Goal: Check status: Check status

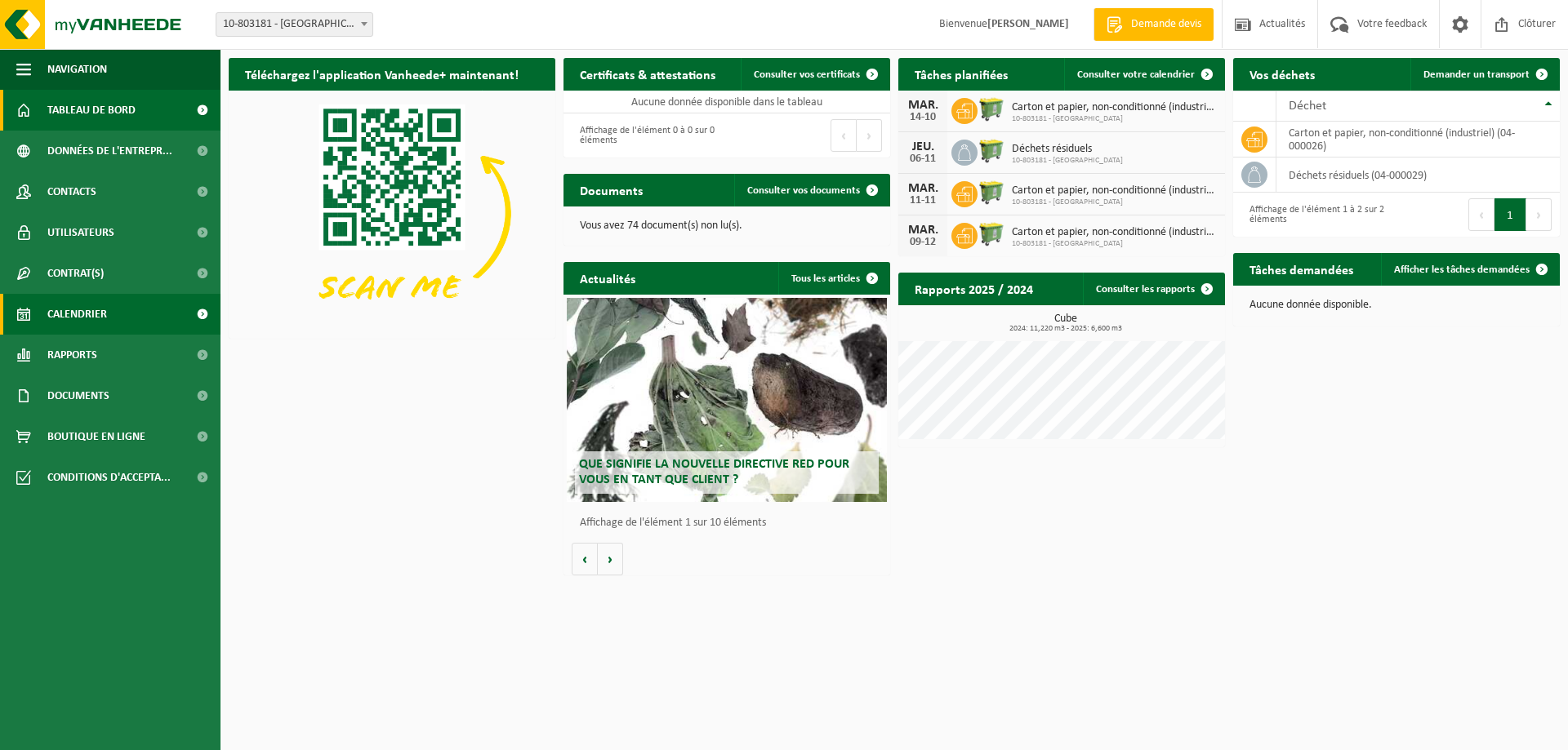
click at [119, 313] on link "Calendrier" at bounding box center [110, 314] width 220 height 41
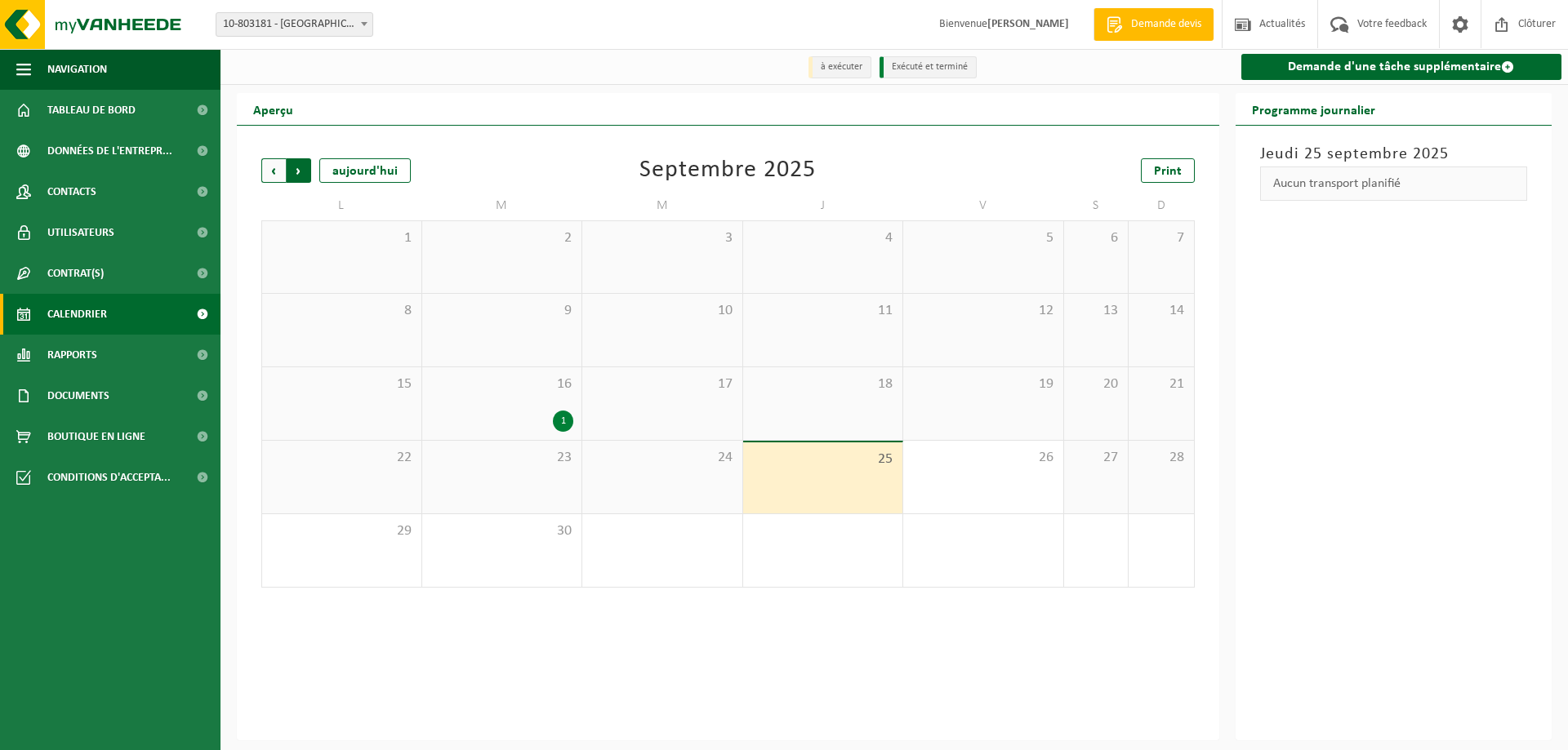
click at [279, 172] on span "Précédent" at bounding box center [273, 170] width 24 height 24
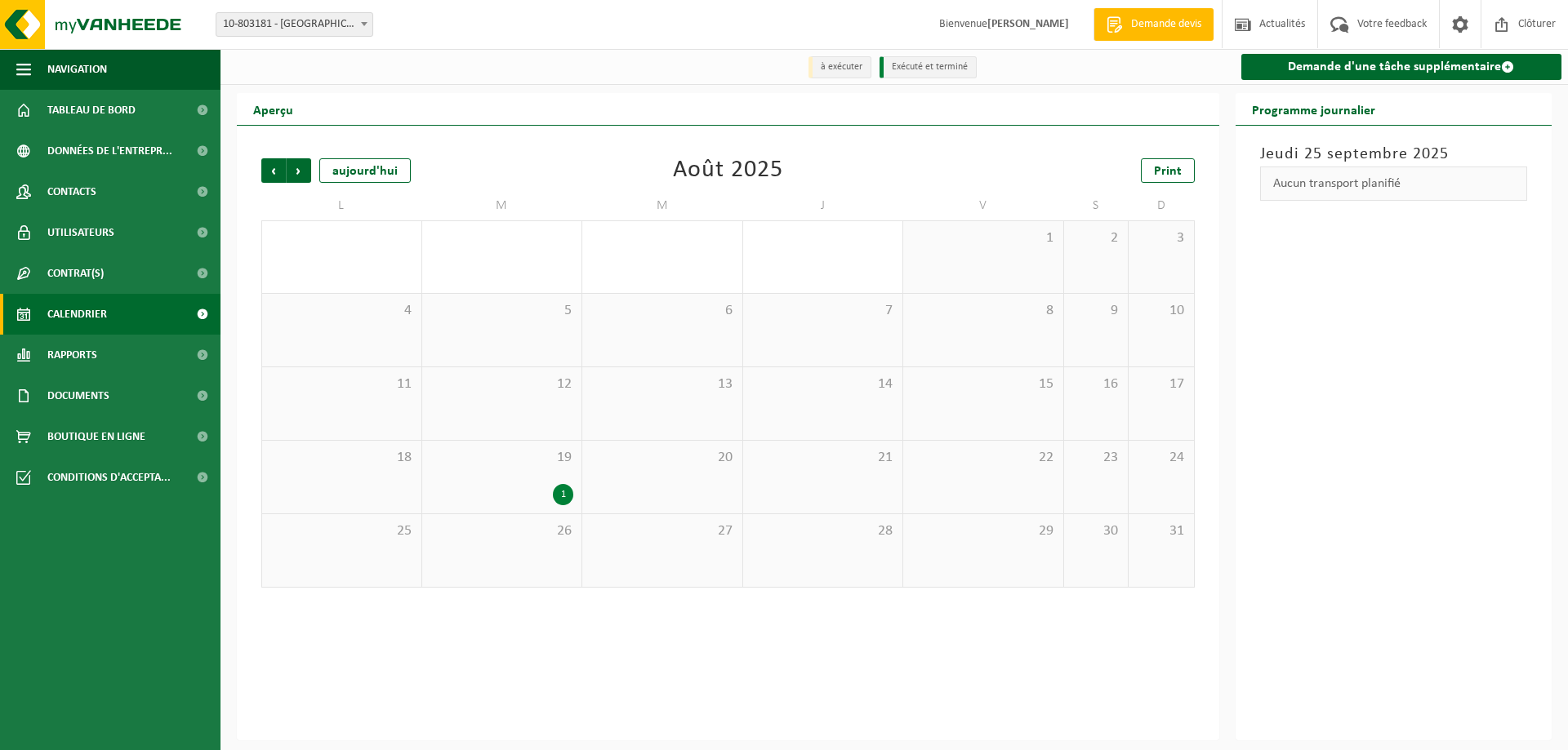
click at [279, 172] on span "Précédent" at bounding box center [273, 170] width 24 height 24
click at [294, 172] on span "Suivant" at bounding box center [299, 170] width 24 height 24
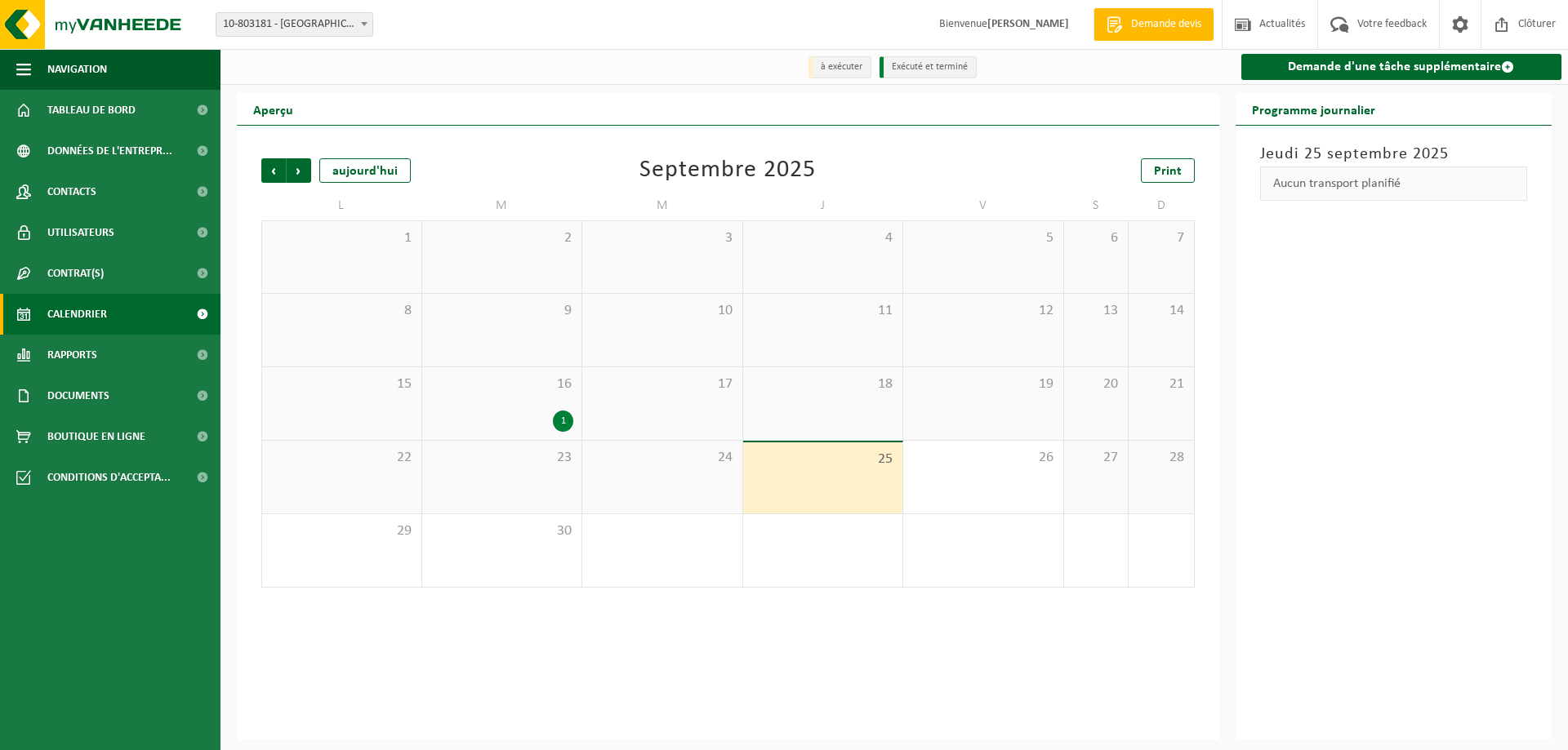
click at [294, 172] on span "Suivant" at bounding box center [299, 170] width 24 height 24
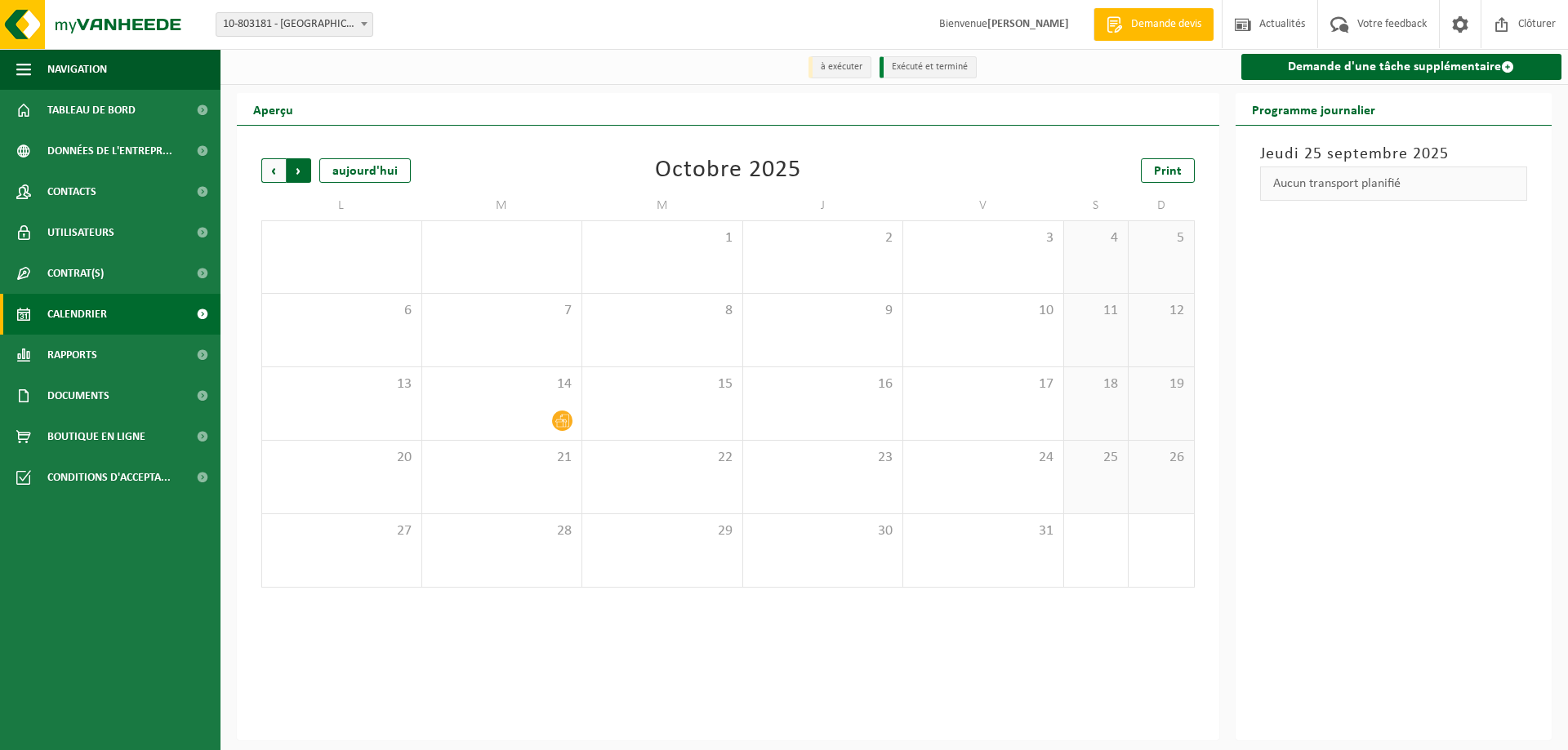
click at [280, 171] on span "Précédent" at bounding box center [273, 170] width 24 height 24
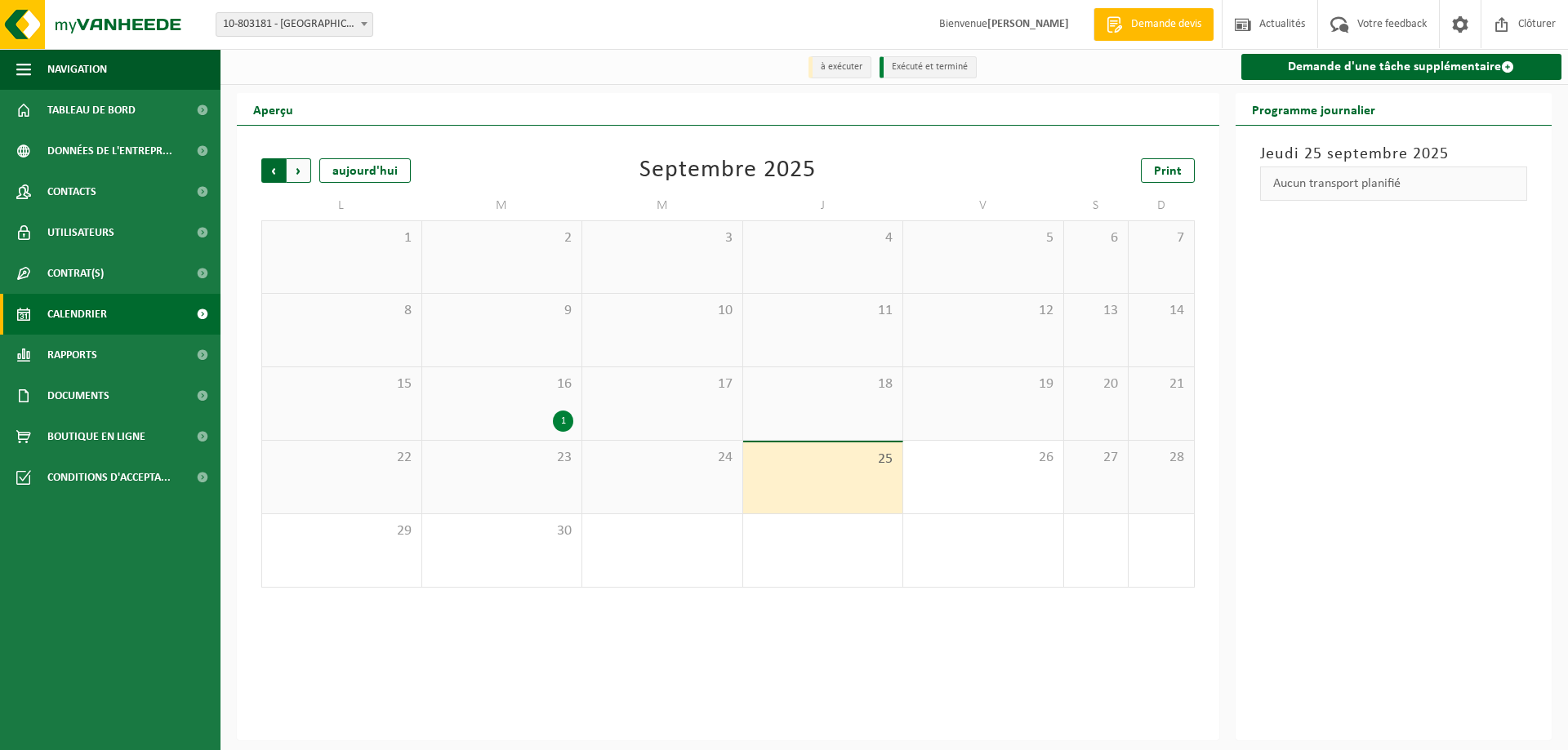
click at [298, 170] on span "Suivant" at bounding box center [299, 170] width 24 height 24
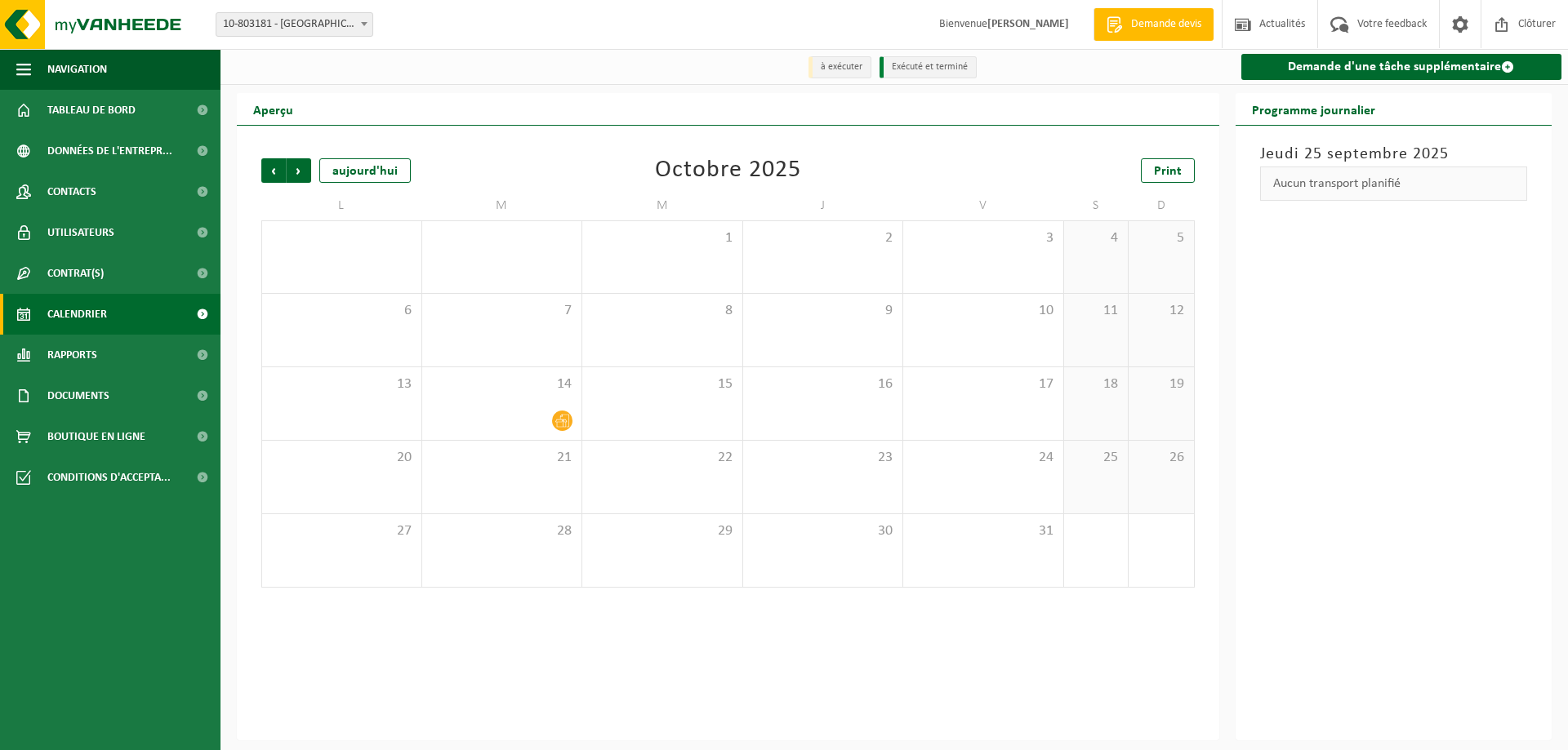
click at [298, 170] on span "Suivant" at bounding box center [299, 170] width 24 height 24
click at [262, 173] on span "Précédent" at bounding box center [273, 170] width 24 height 24
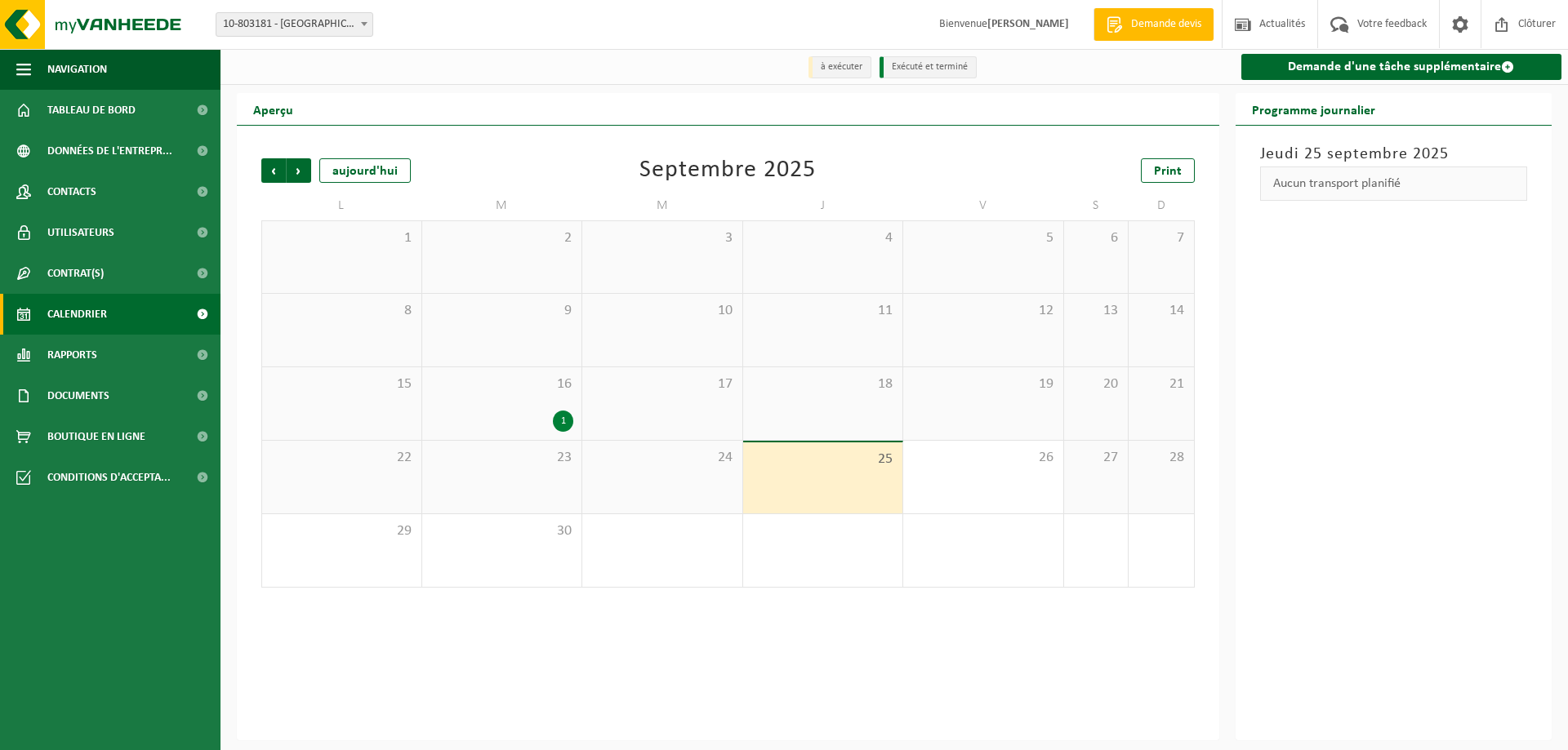
click at [262, 173] on span "Précédent" at bounding box center [273, 170] width 24 height 24
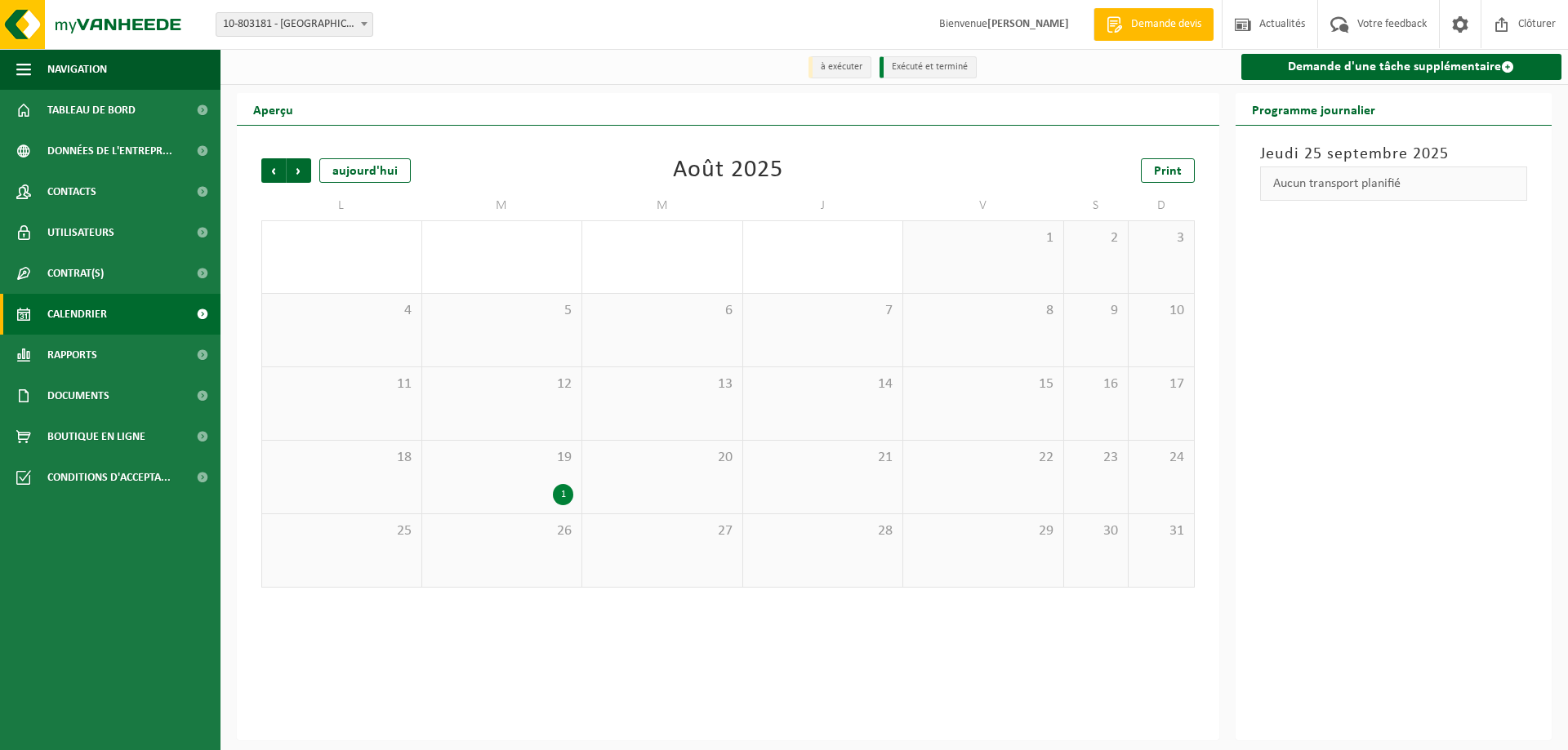
click at [262, 173] on span "Précédent" at bounding box center [273, 170] width 24 height 24
click at [296, 177] on span "Suivant" at bounding box center [299, 170] width 24 height 24
click at [281, 177] on span "Précédent" at bounding box center [273, 170] width 24 height 24
click at [309, 182] on span "Suivant" at bounding box center [299, 170] width 24 height 24
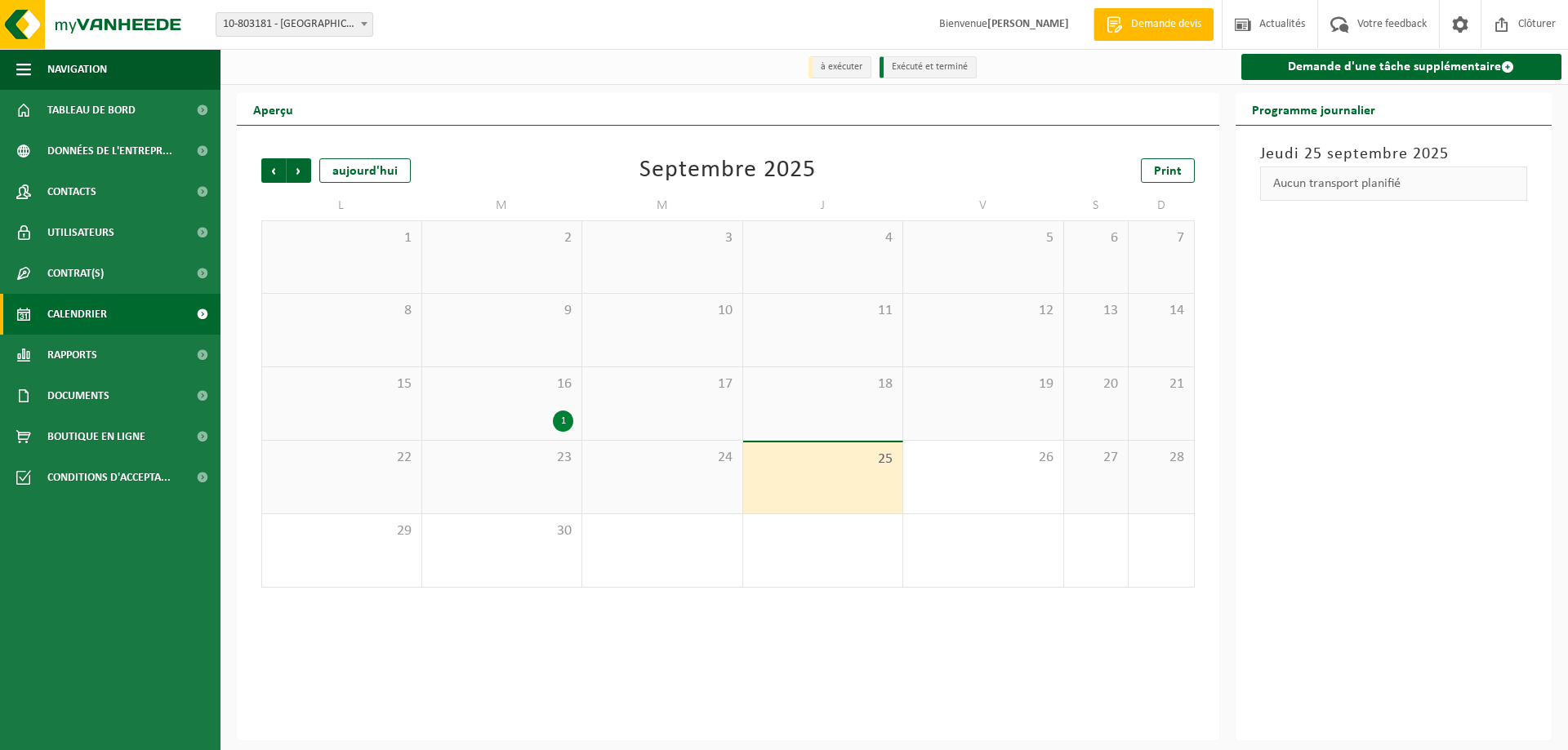
click at [309, 182] on span "Suivant" at bounding box center [299, 170] width 24 height 24
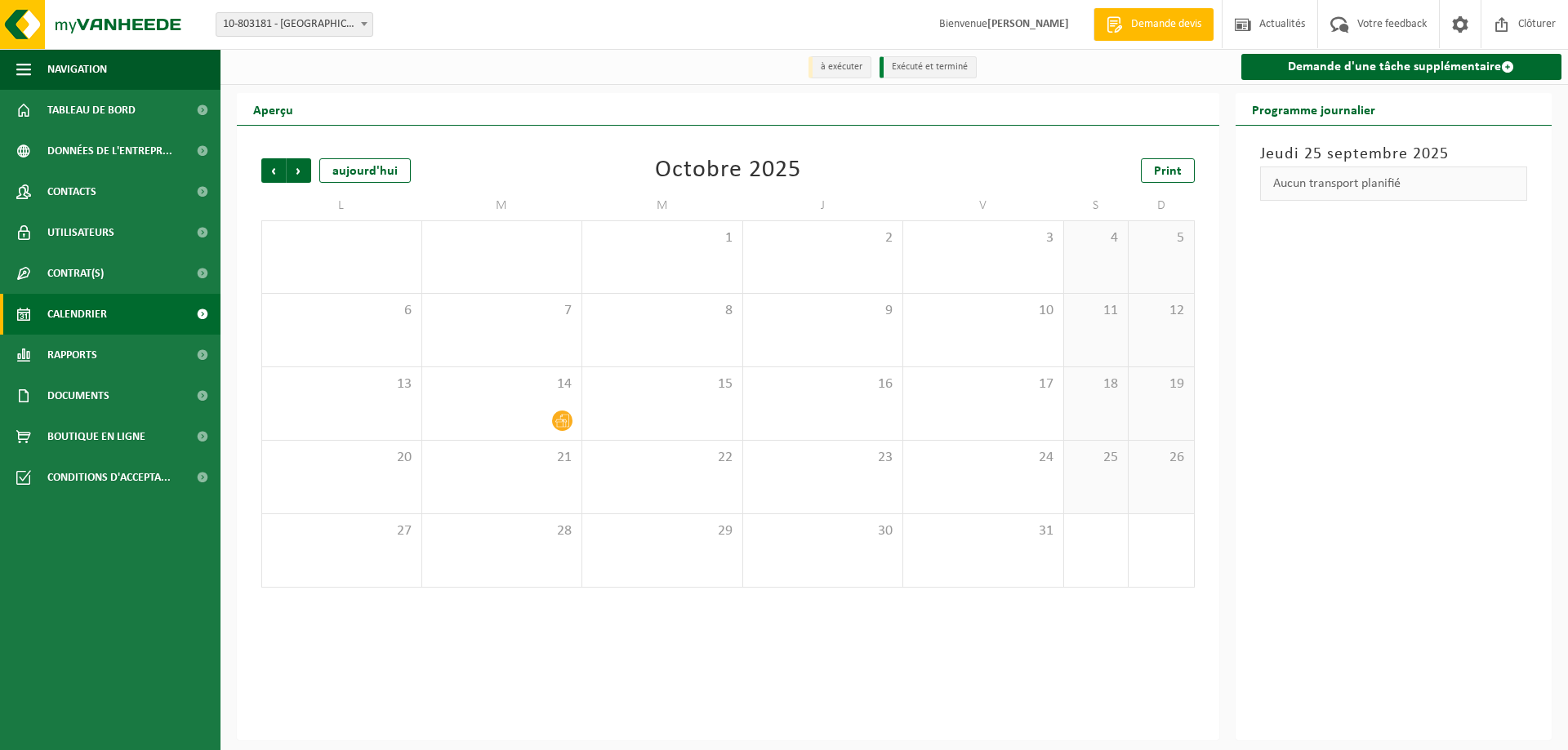
click at [309, 182] on span "Suivant" at bounding box center [299, 170] width 24 height 24
click at [280, 181] on span "Précédent" at bounding box center [273, 170] width 24 height 24
click at [277, 177] on span "Précédent" at bounding box center [273, 170] width 24 height 24
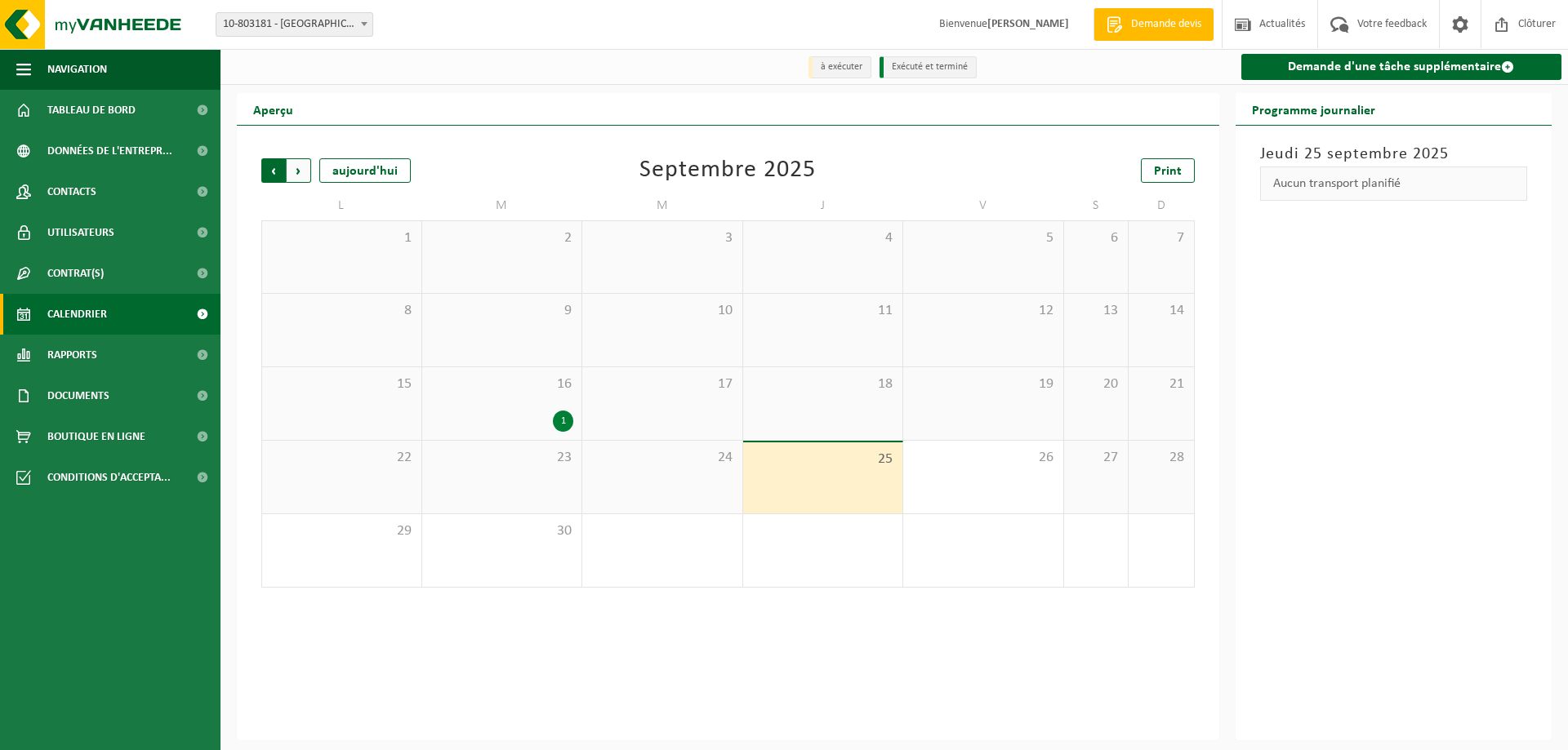
click at [296, 179] on span "Suivant" at bounding box center [299, 170] width 24 height 24
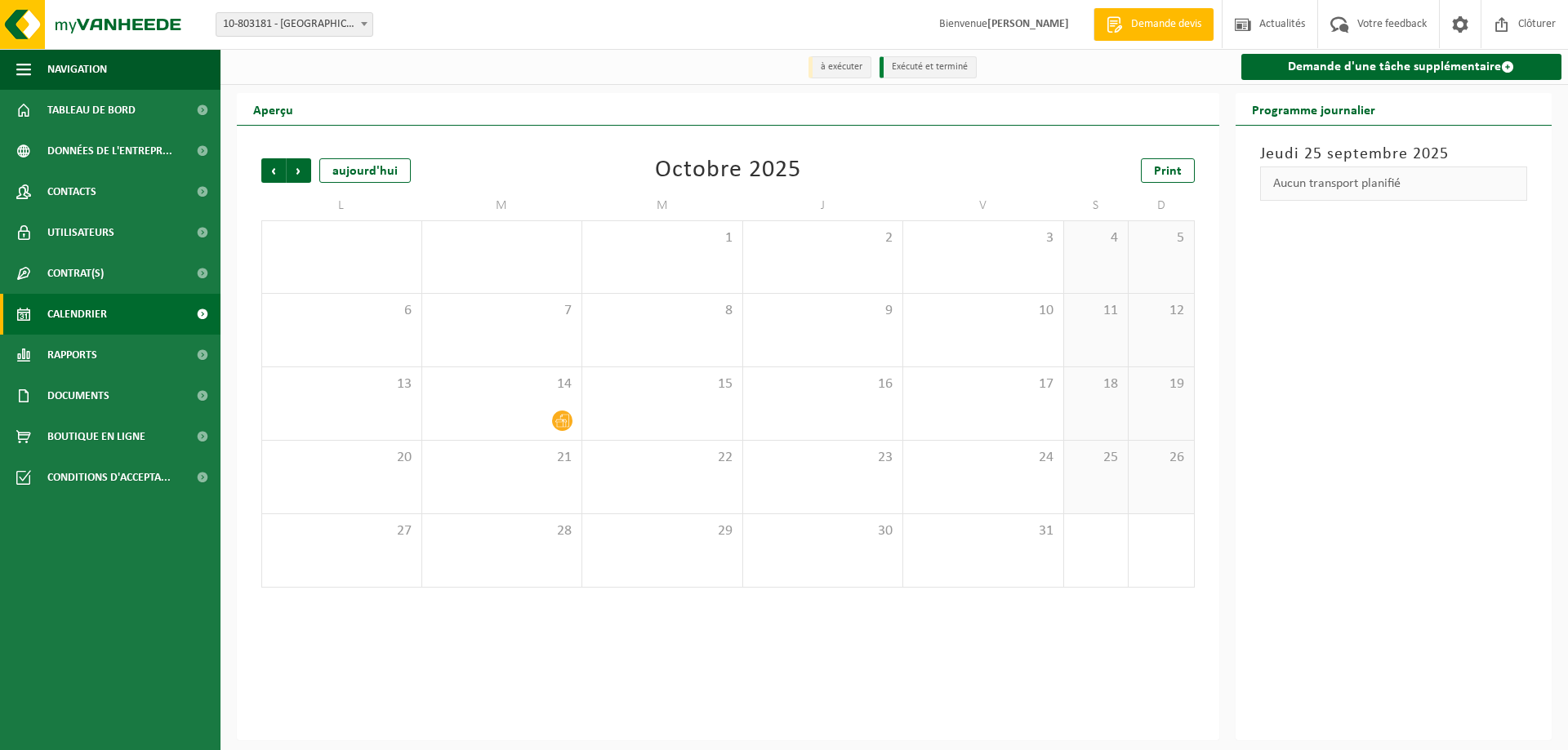
click at [296, 179] on span "Suivant" at bounding box center [299, 170] width 24 height 24
click at [879, 347] on icon at bounding box center [883, 347] width 14 height 14
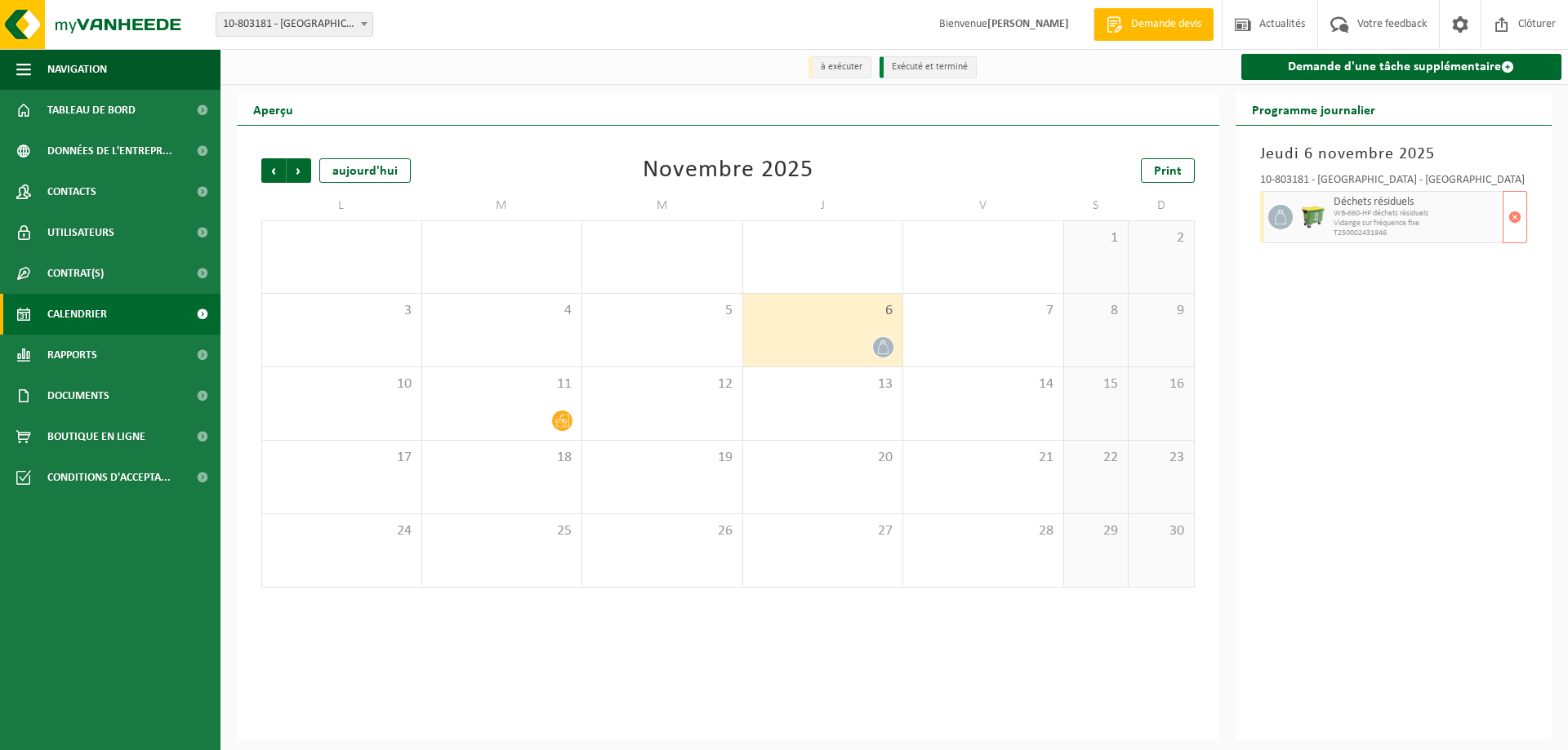
click at [1401, 228] on span "Vidange sur fréquence fixe" at bounding box center [1417, 224] width 166 height 10
click at [1368, 203] on span "Déchets résiduels" at bounding box center [1417, 203] width 166 height 13
click at [61, 274] on span "Contrat(s)" at bounding box center [75, 273] width 56 height 41
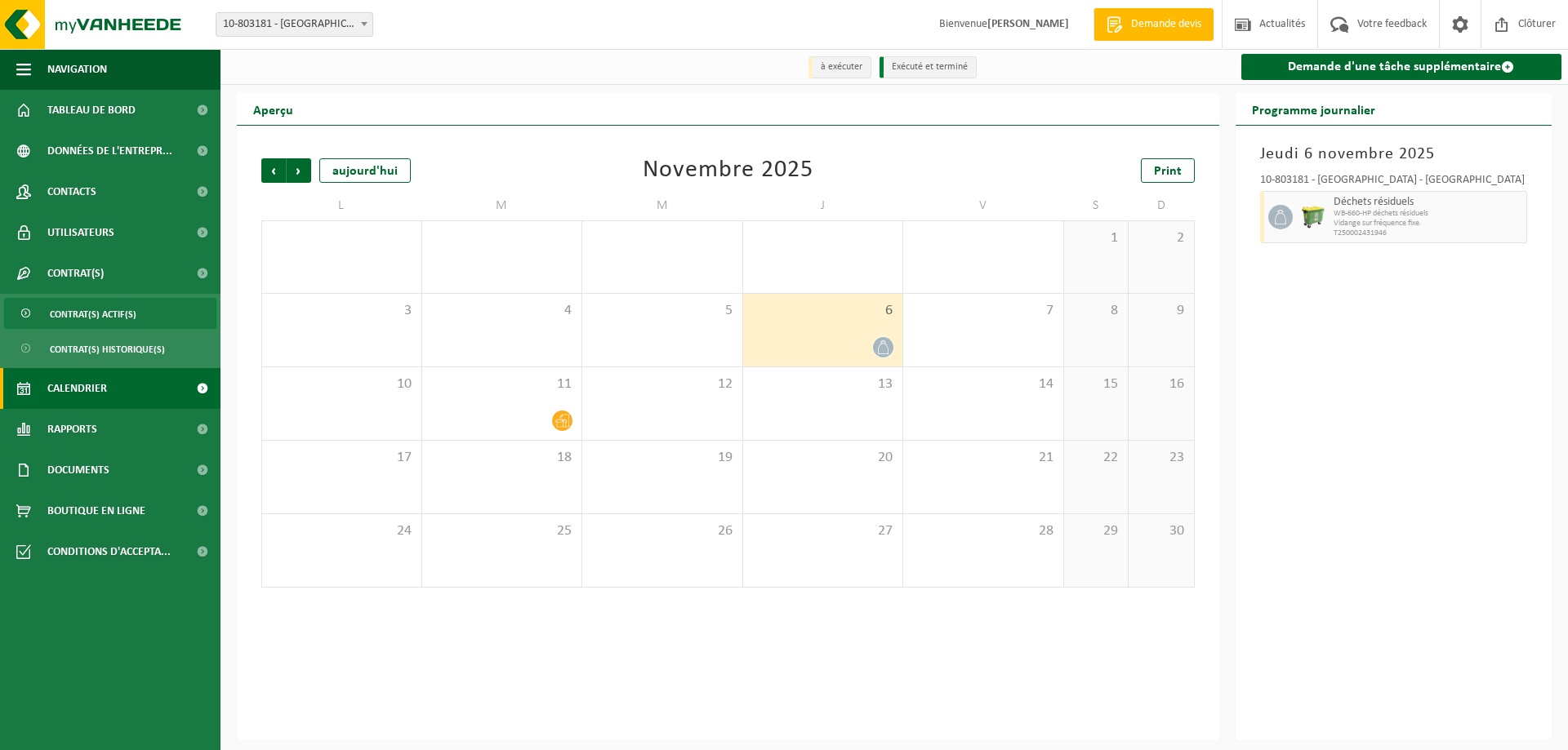
click at [73, 312] on span "Contrat(s) actif(s)" at bounding box center [93, 314] width 87 height 31
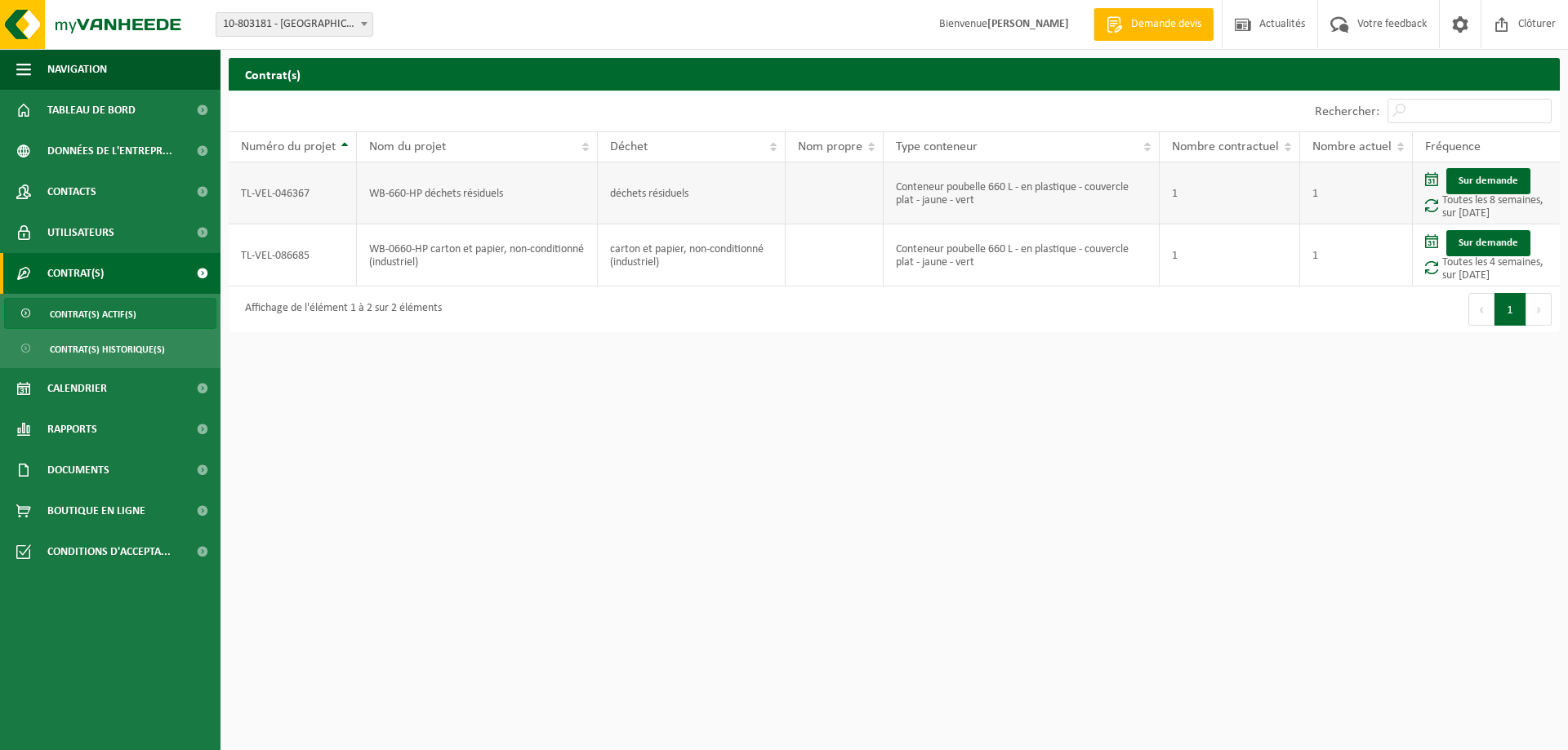
click at [659, 181] on td "déchets résiduels" at bounding box center [691, 193] width 188 height 62
click at [78, 111] on span "Tableau de bord" at bounding box center [91, 110] width 88 height 41
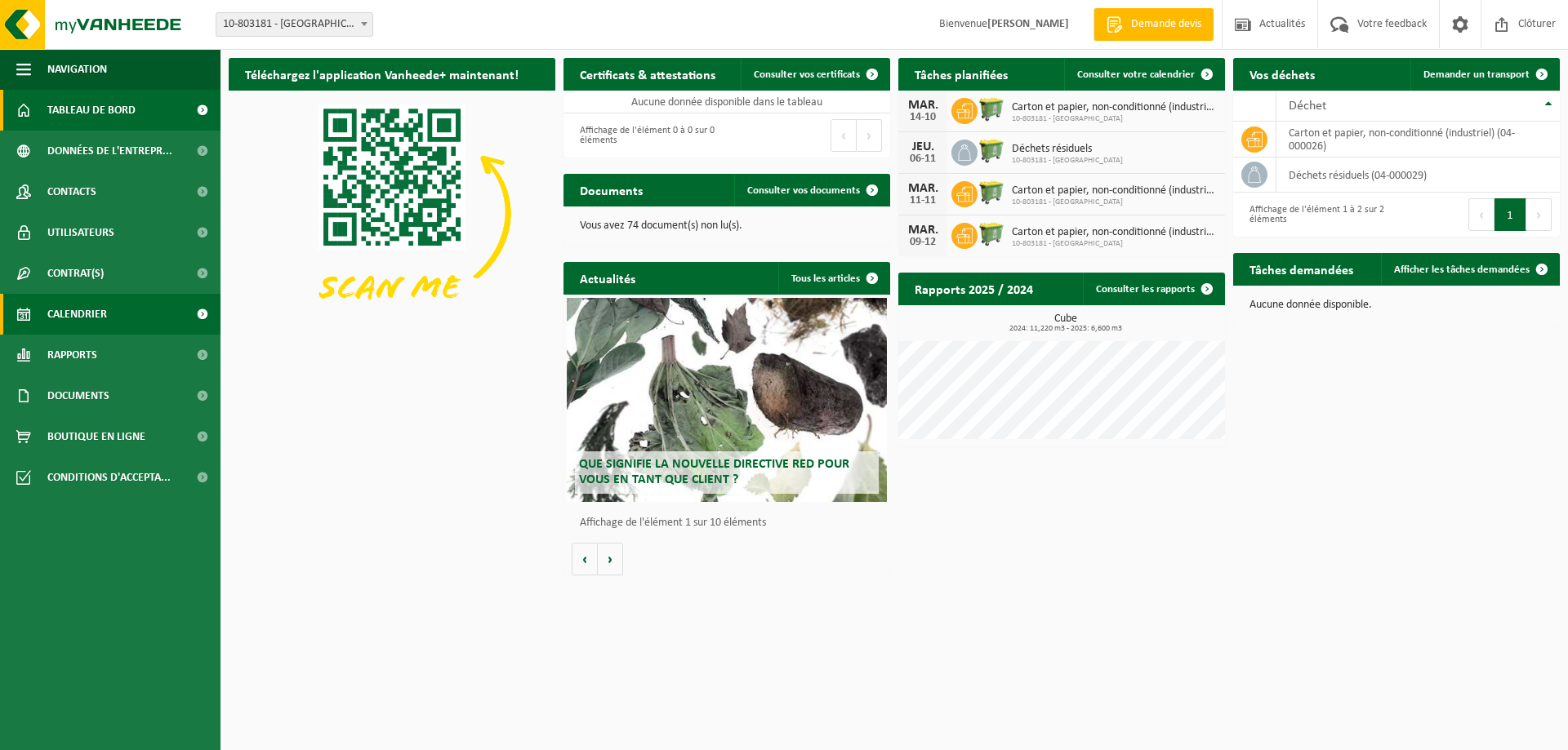
click at [113, 304] on link "Calendrier" at bounding box center [110, 314] width 220 height 41
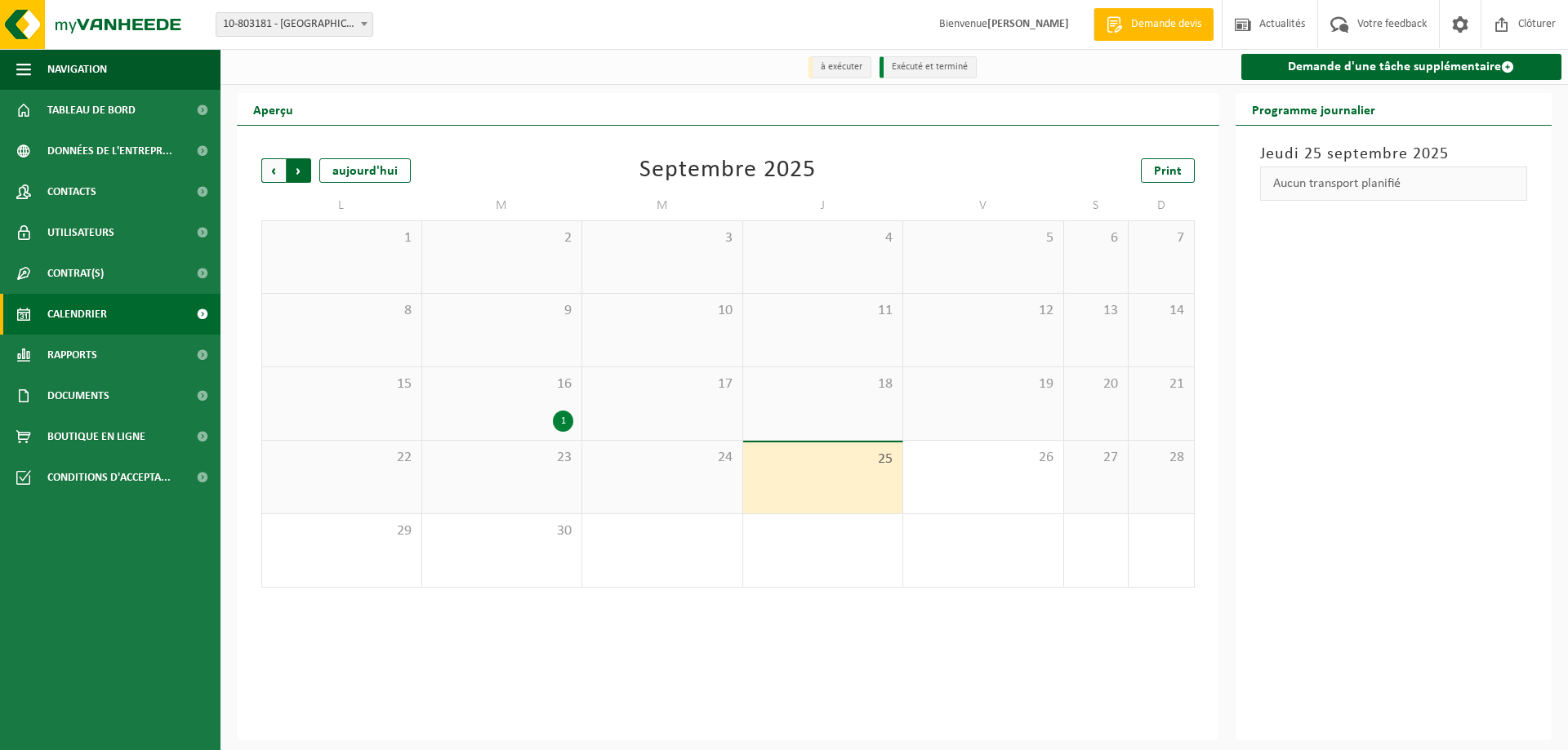
click at [276, 167] on span "Précédent" at bounding box center [273, 170] width 24 height 24
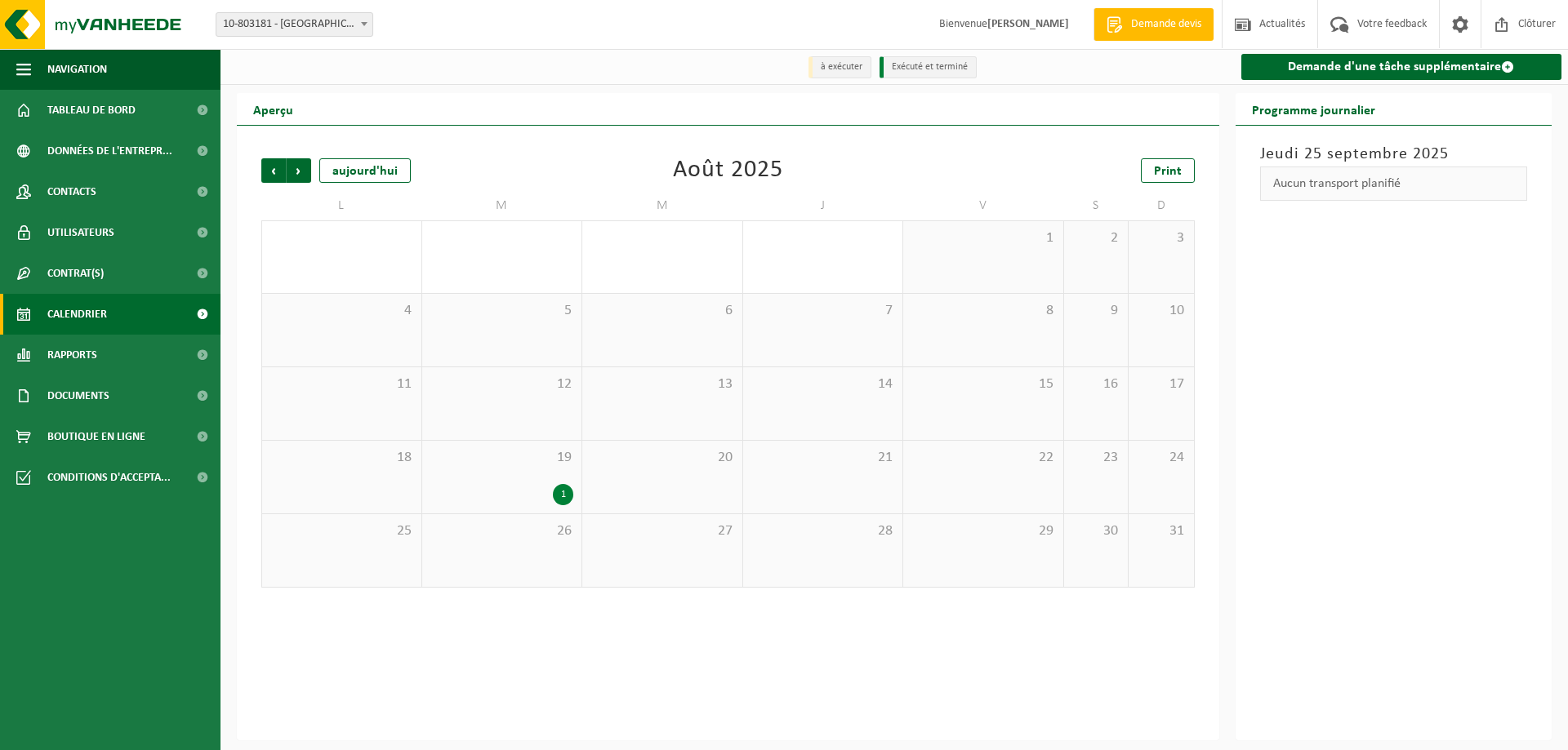
click at [276, 167] on span "Précédent" at bounding box center [273, 170] width 24 height 24
click at [291, 167] on span "Suivant" at bounding box center [299, 170] width 24 height 24
click at [307, 171] on span "Suivant" at bounding box center [299, 170] width 24 height 24
